Goal: Task Accomplishment & Management: Use online tool/utility

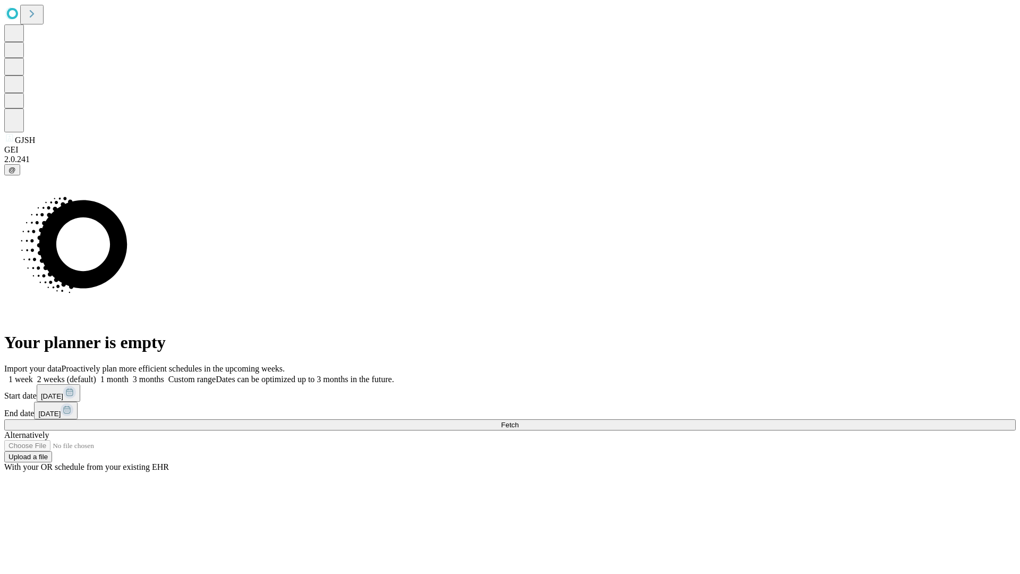
click at [519, 421] on span "Fetch" at bounding box center [510, 425] width 18 height 8
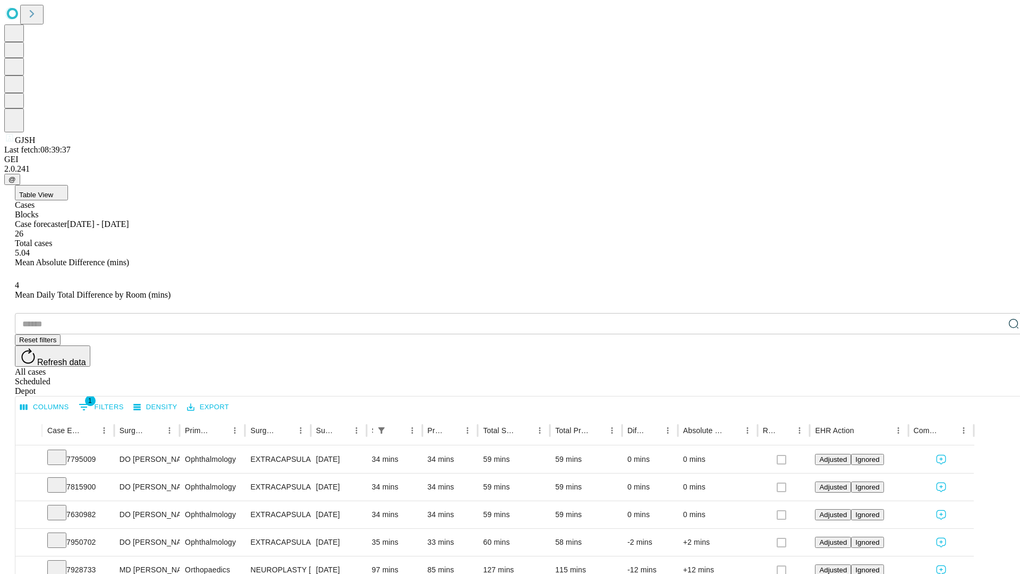
click at [53, 191] on span "Table View" at bounding box center [36, 195] width 34 height 8
